Goal: Check status: Check status

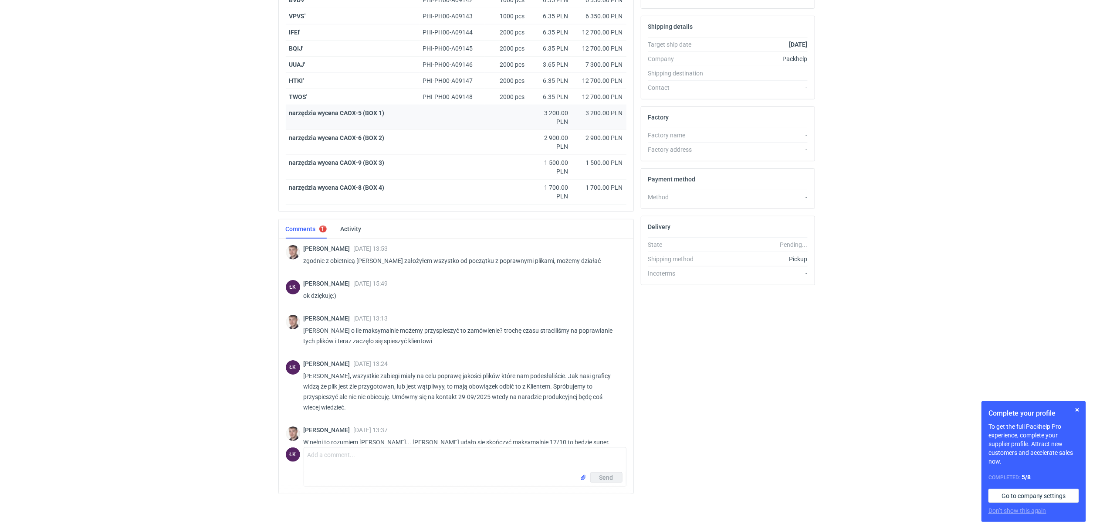
scroll to position [102, 0]
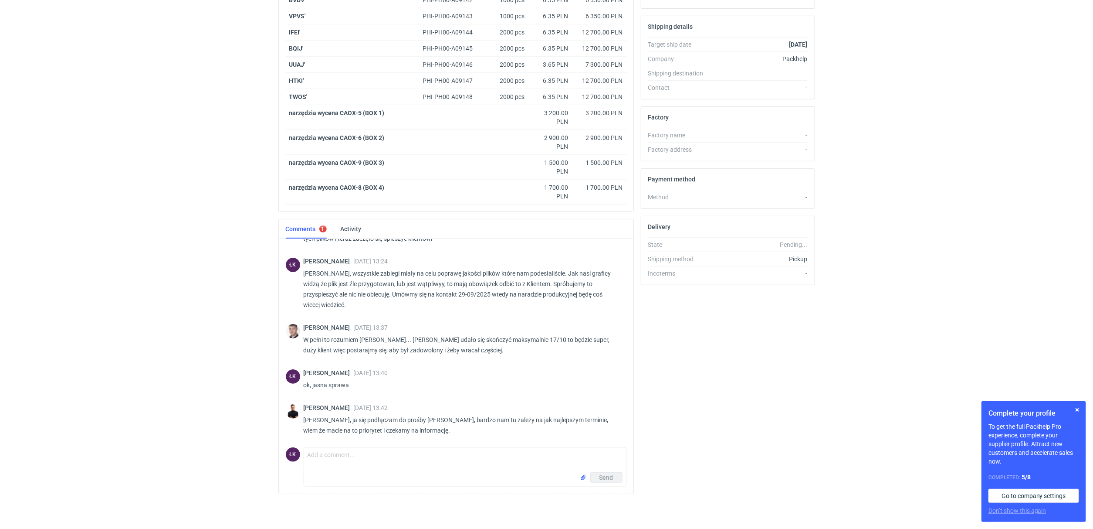
click at [108, 156] on div "RFQs Specs Designs Items Orders Customers Tools Analytics 15 ŁK Łukasz Kowalski…" at bounding box center [546, 6] width 1093 height 529
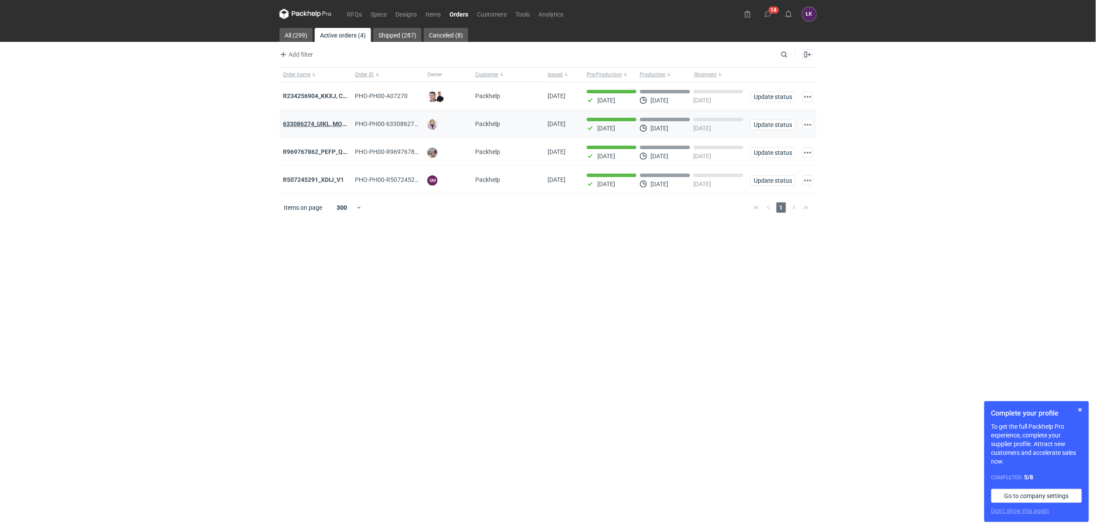
click at [315, 121] on strong "633086274_UIKL, MOEG" at bounding box center [316, 123] width 67 height 7
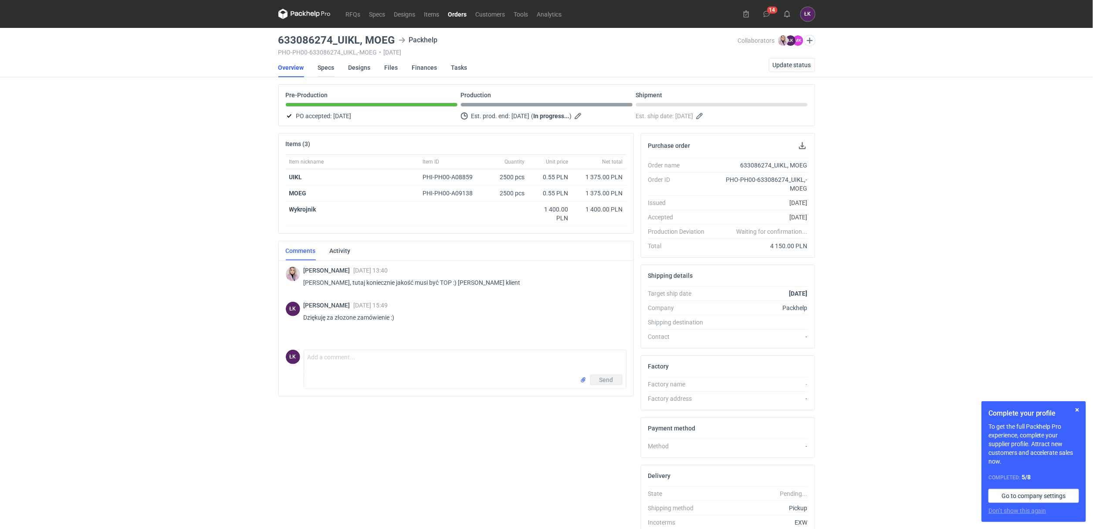
click at [329, 66] on link "Specs" at bounding box center [326, 67] width 17 height 19
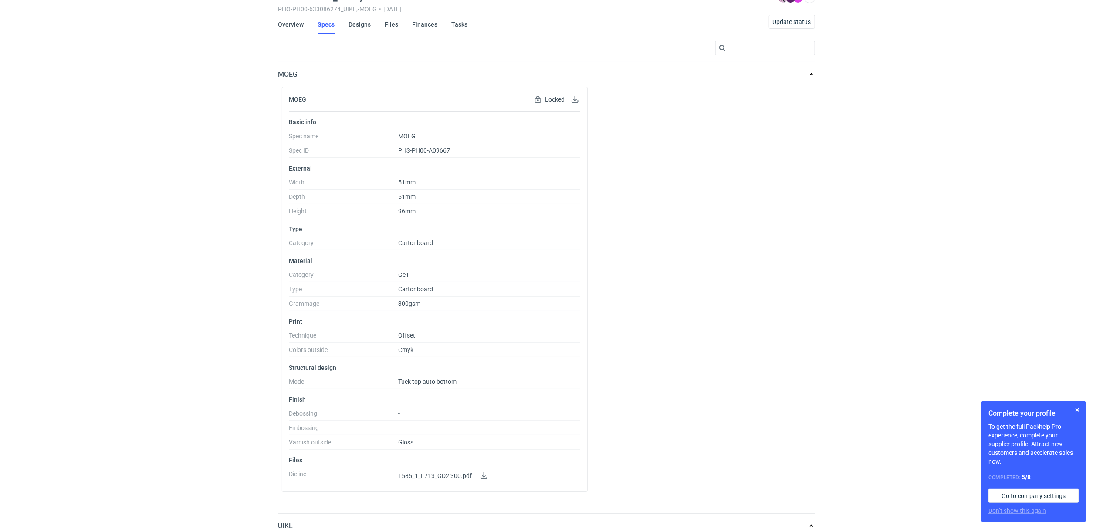
scroll to position [65, 0]
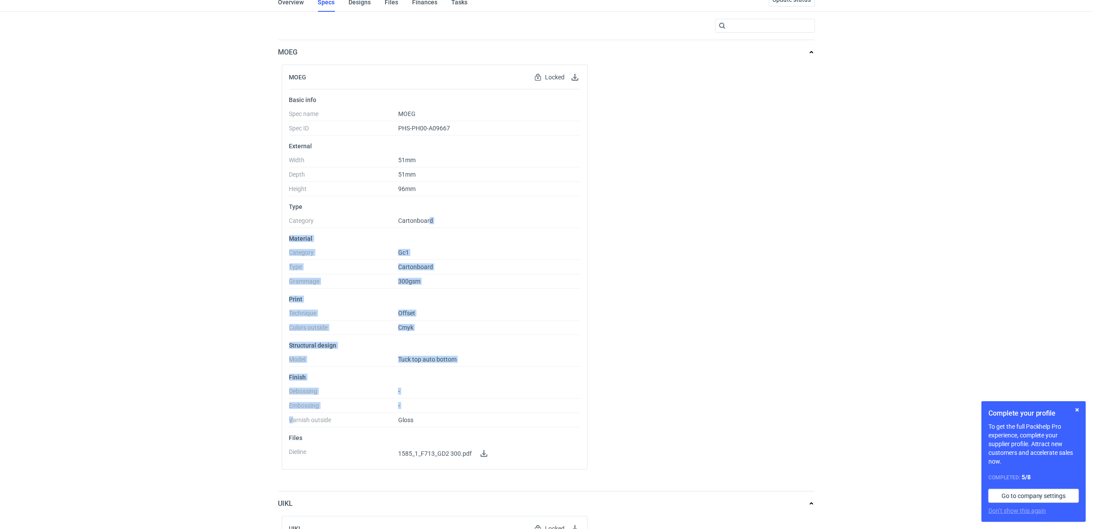
drag, startPoint x: 292, startPoint y: 416, endPoint x: 430, endPoint y: 222, distance: 237.5
click at [430, 222] on ul "Basic info Spec name MOEG Spec ID PHS-PH00-A09667 External Width 51mm Depth 51m…" at bounding box center [435, 275] width 292 height 373
click at [688, 375] on div "MOEG Locked Locked by order Basic info Spec name MOEG Spec ID PHS-PH00-A09667 E…" at bounding box center [546, 270] width 537 height 412
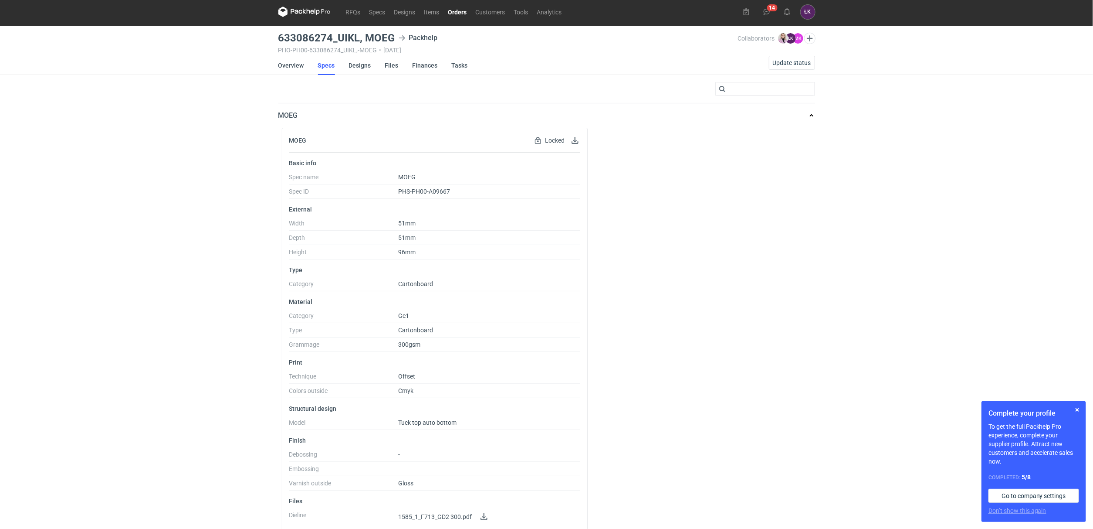
scroll to position [0, 0]
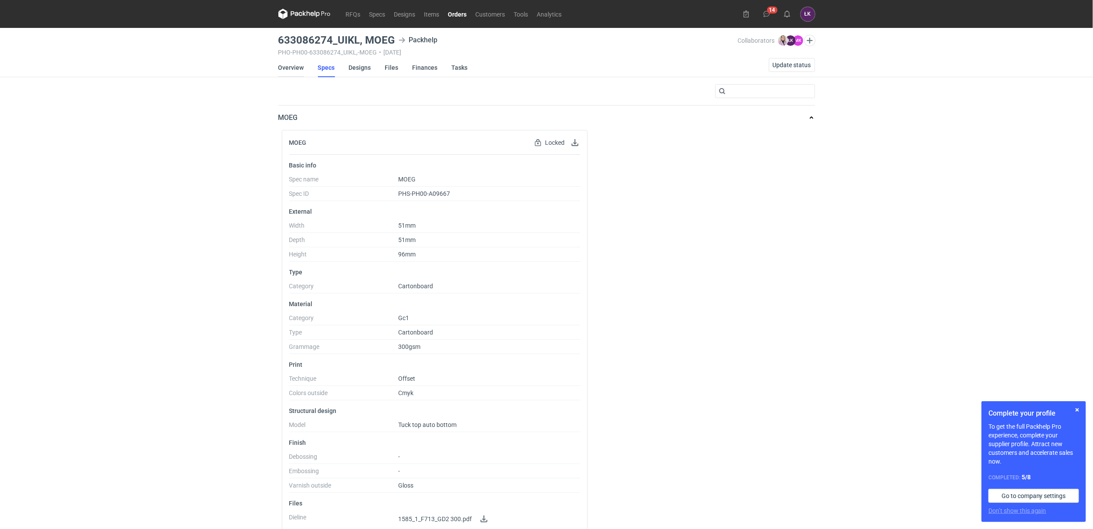
click at [295, 67] on link "Overview" at bounding box center [291, 67] width 26 height 19
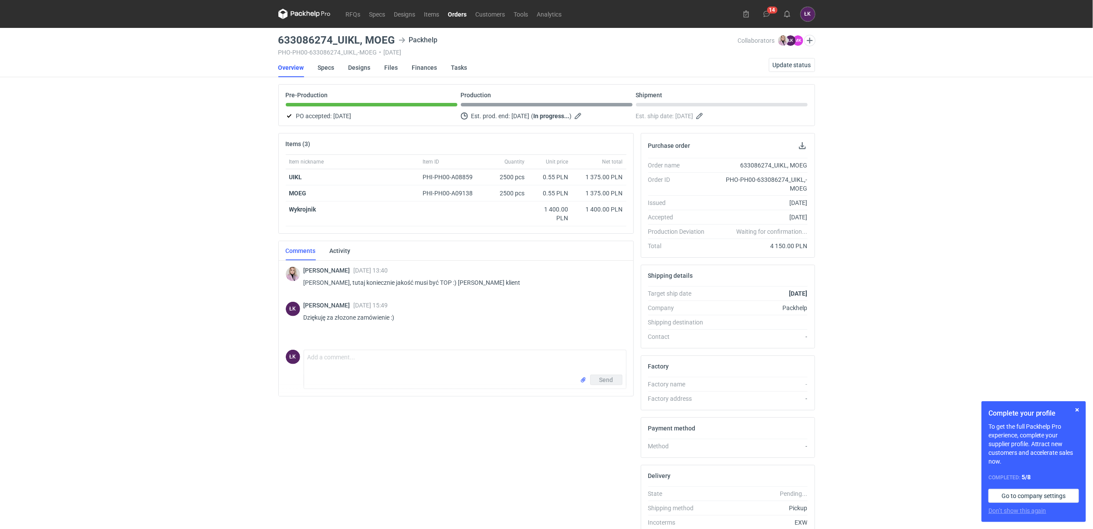
click at [231, 290] on div "RFQs Specs Designs Items Orders Customers Tools Analytics 14 ŁK Łukasz Kowalski…" at bounding box center [546, 264] width 1093 height 529
click at [937, 347] on div "RFQs Specs Designs Items Orders Customers Tools Analytics 14 ŁK Łukasz Kowalski…" at bounding box center [546, 264] width 1093 height 529
